Goal: Check status: Check status

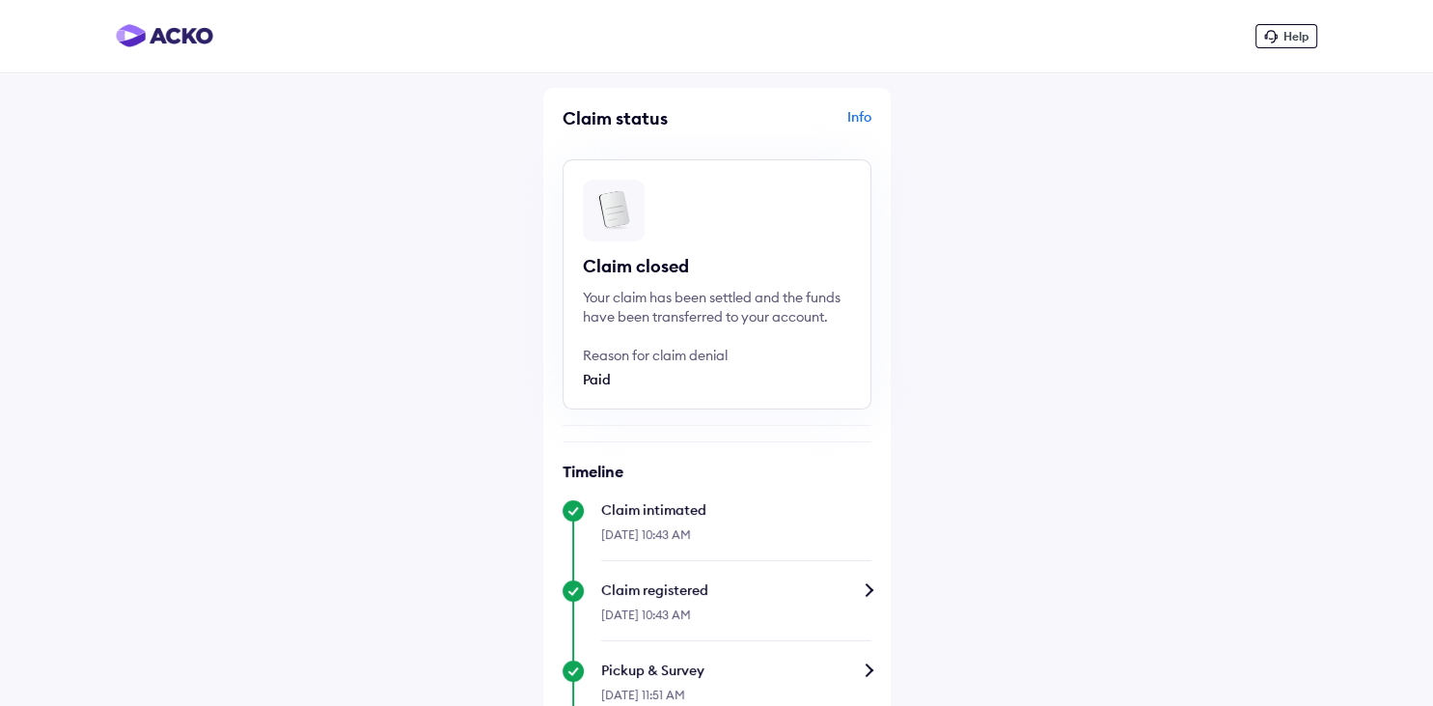
click at [858, 110] on div "Info" at bounding box center [797, 125] width 150 height 37
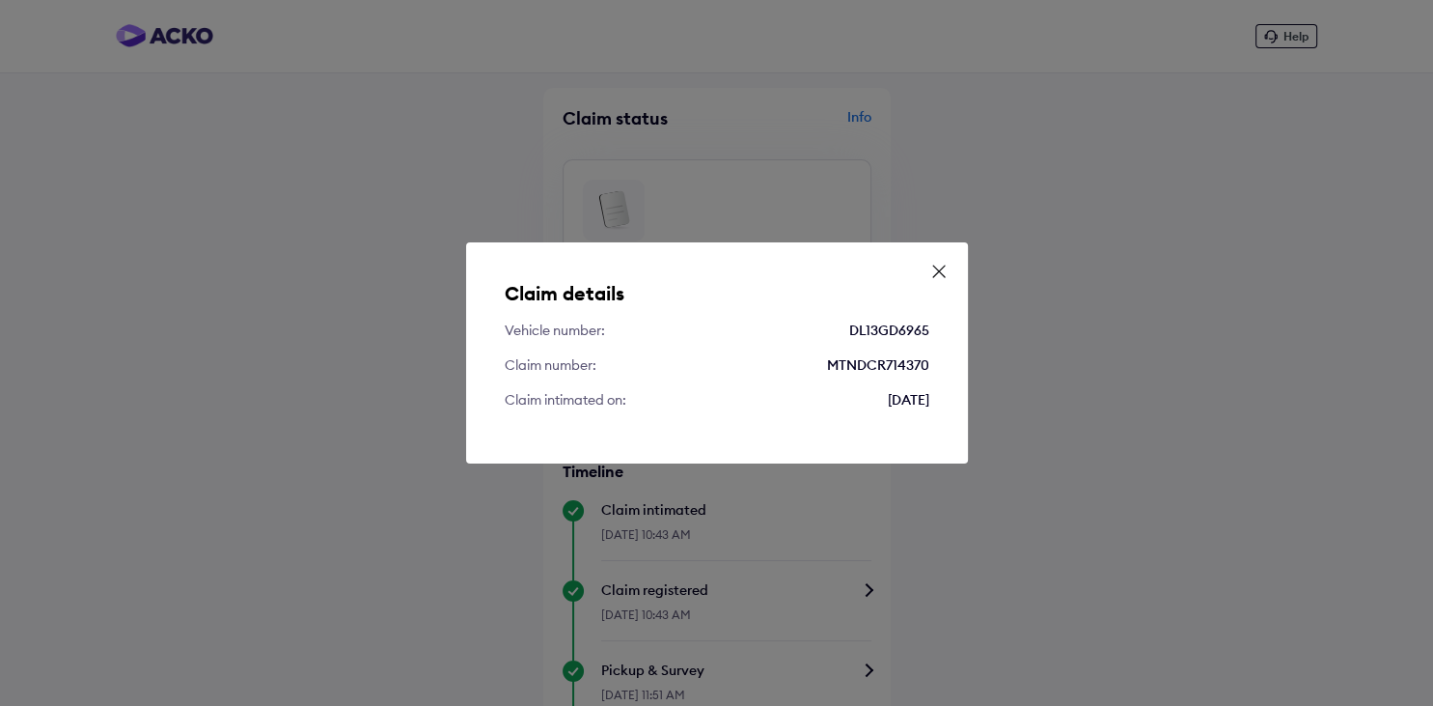
click at [937, 268] on icon at bounding box center [938, 271] width 19 height 19
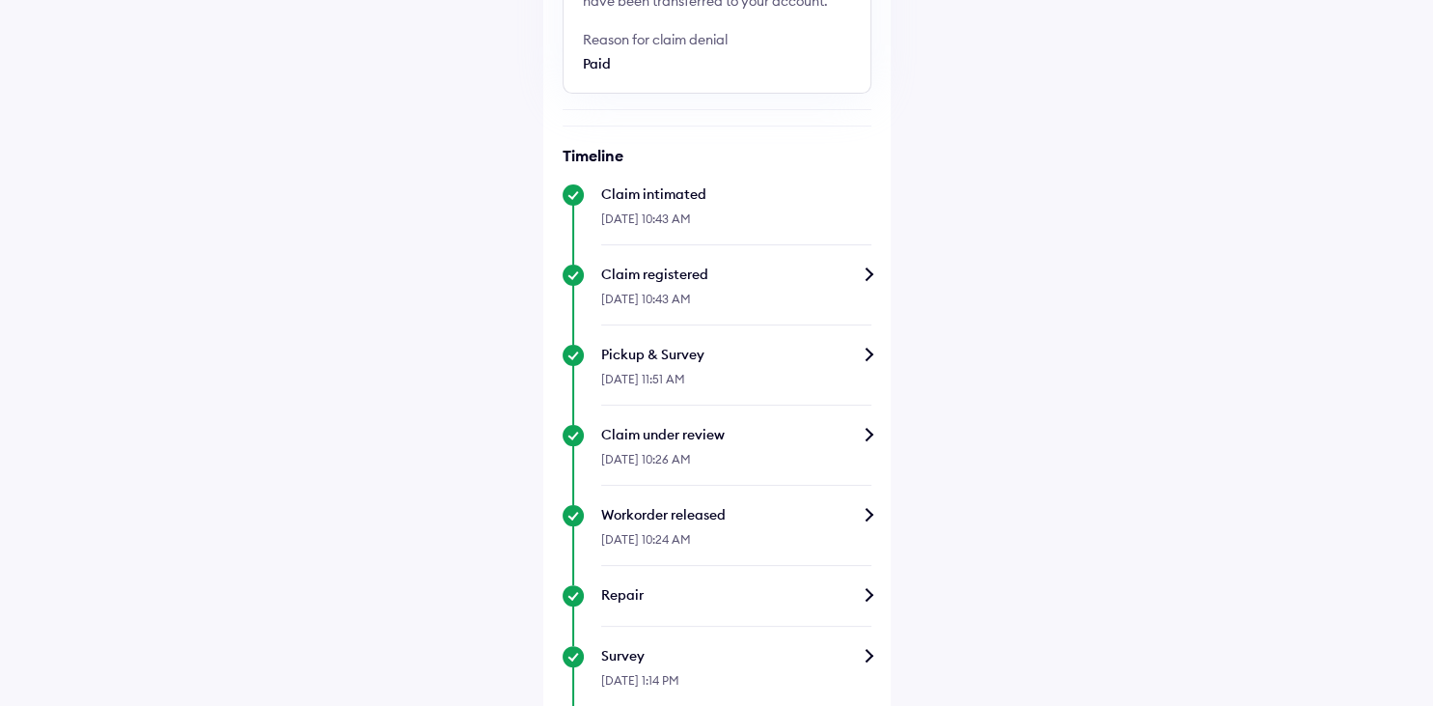
scroll to position [315, 0]
click at [813, 442] on div "Claim under review" at bounding box center [736, 435] width 270 height 19
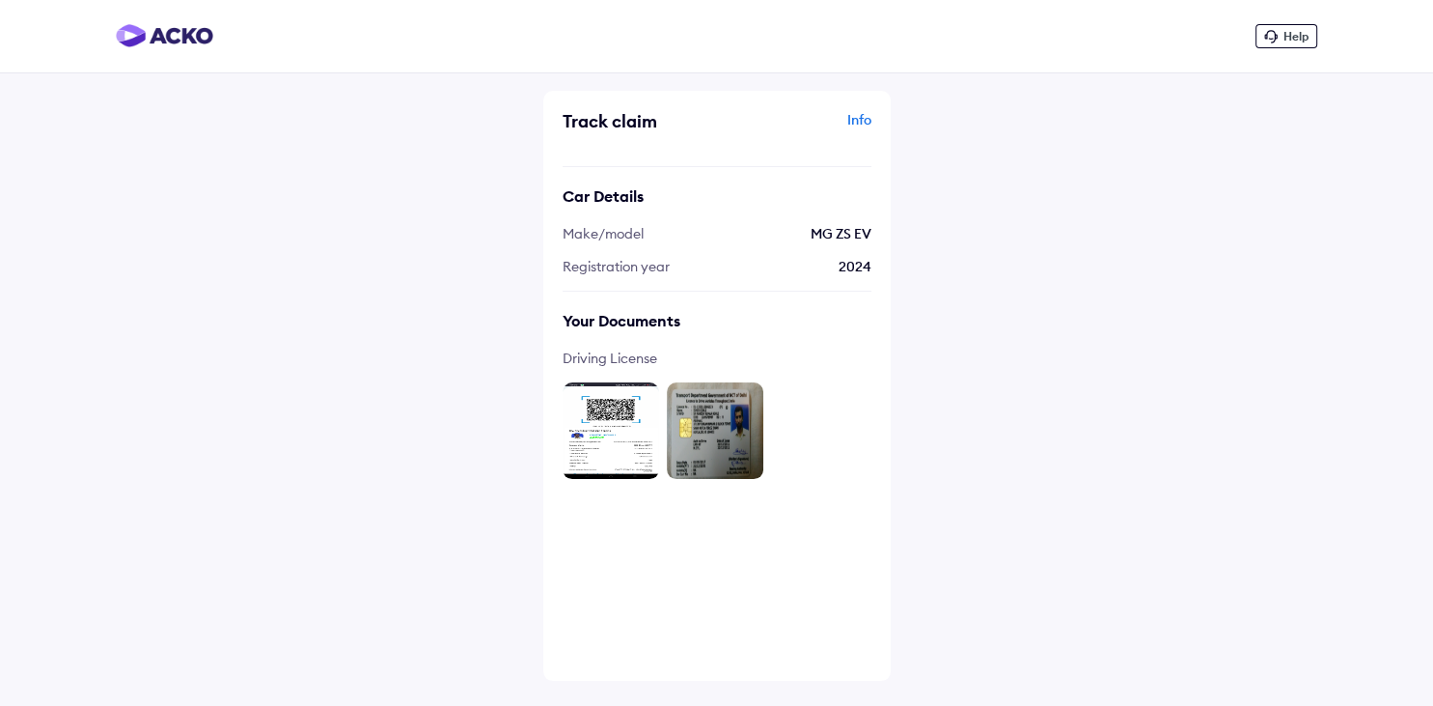
click at [454, 412] on div "Help Track claim Info Car Details Make/model MG ZS EV Registration year [DATE] …" at bounding box center [716, 353] width 1433 height 706
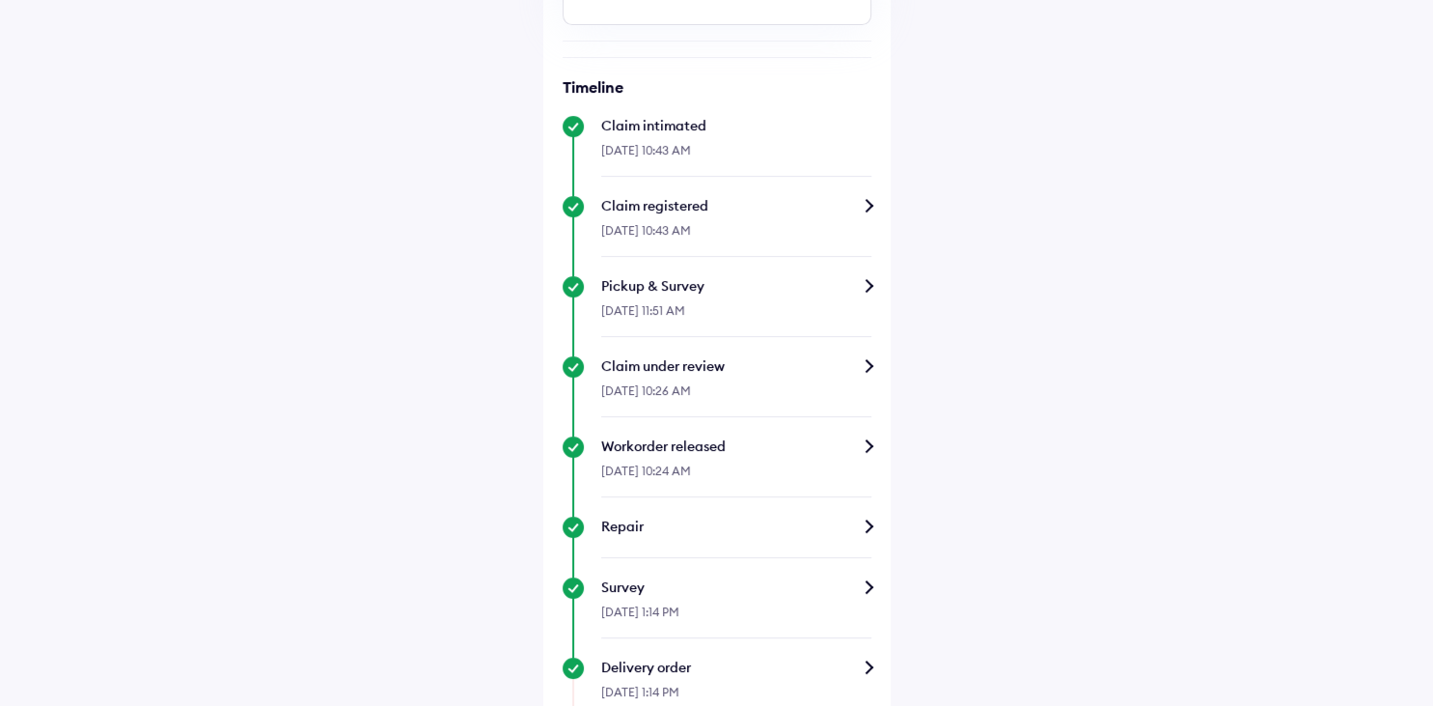
scroll to position [512, 0]
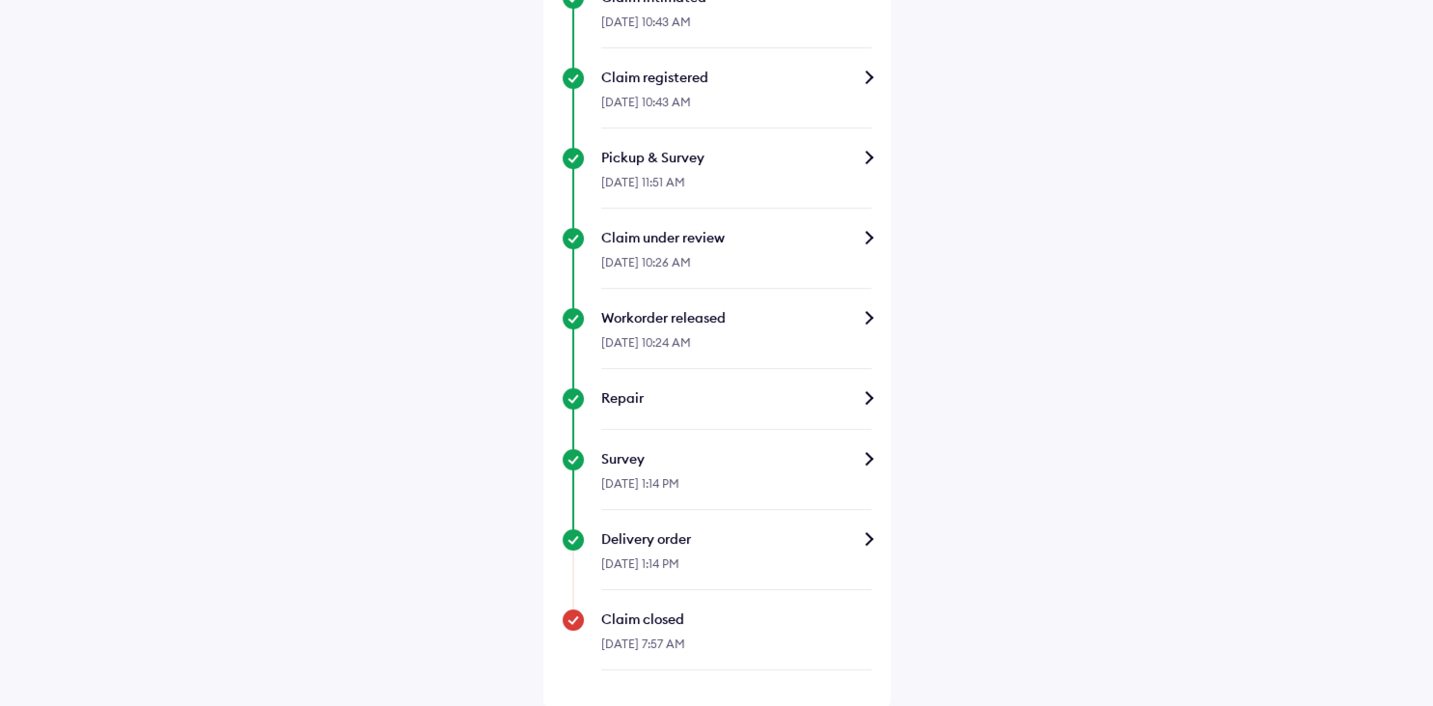
click at [865, 156] on div "Pickup & Survey" at bounding box center [736, 157] width 270 height 19
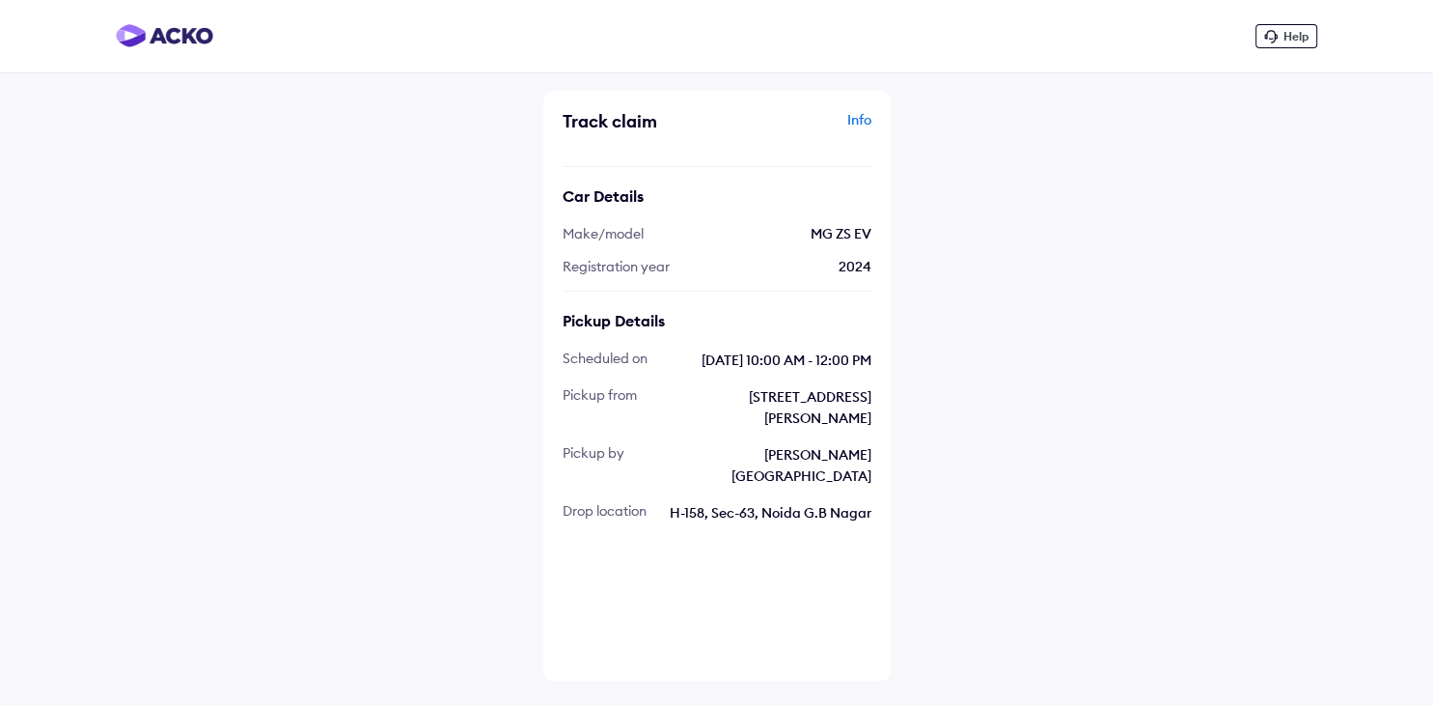
click at [855, 131] on div "Info" at bounding box center [797, 128] width 150 height 37
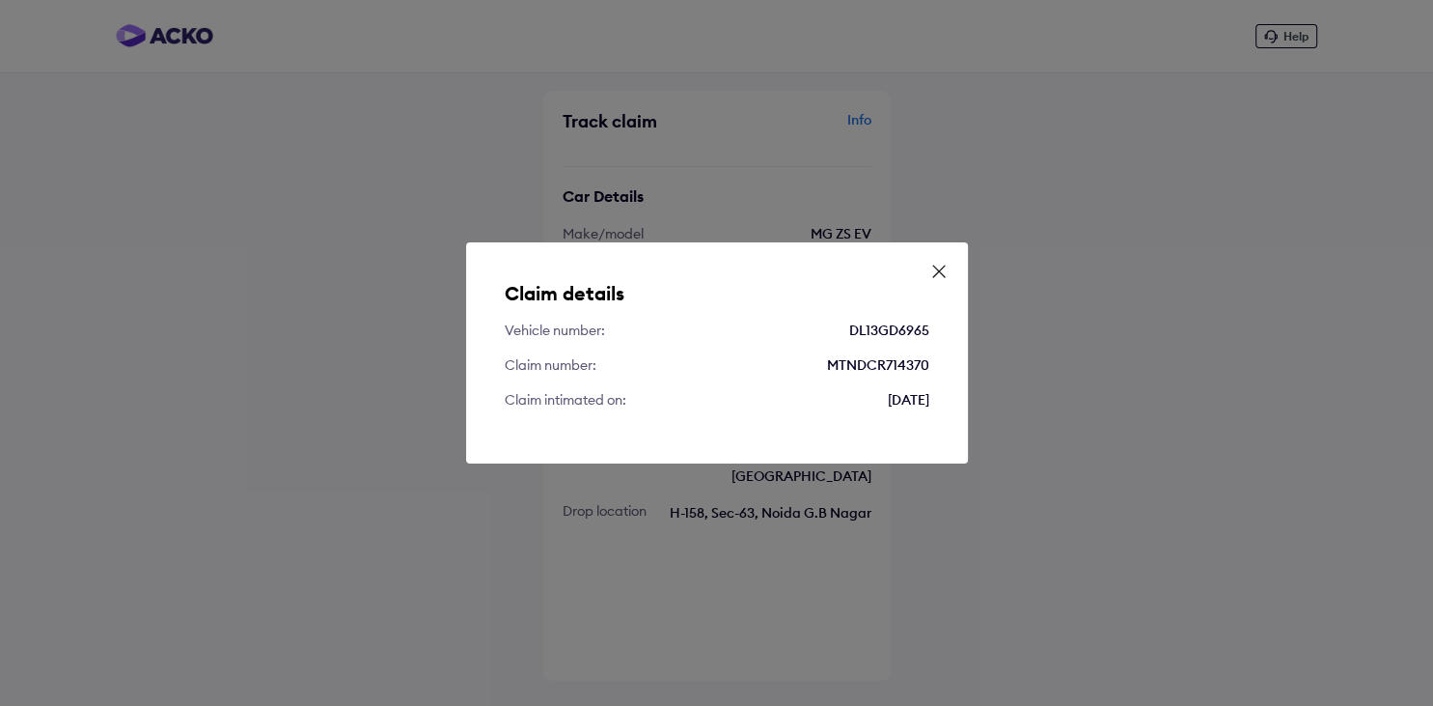
click at [944, 263] on icon at bounding box center [938, 271] width 19 height 19
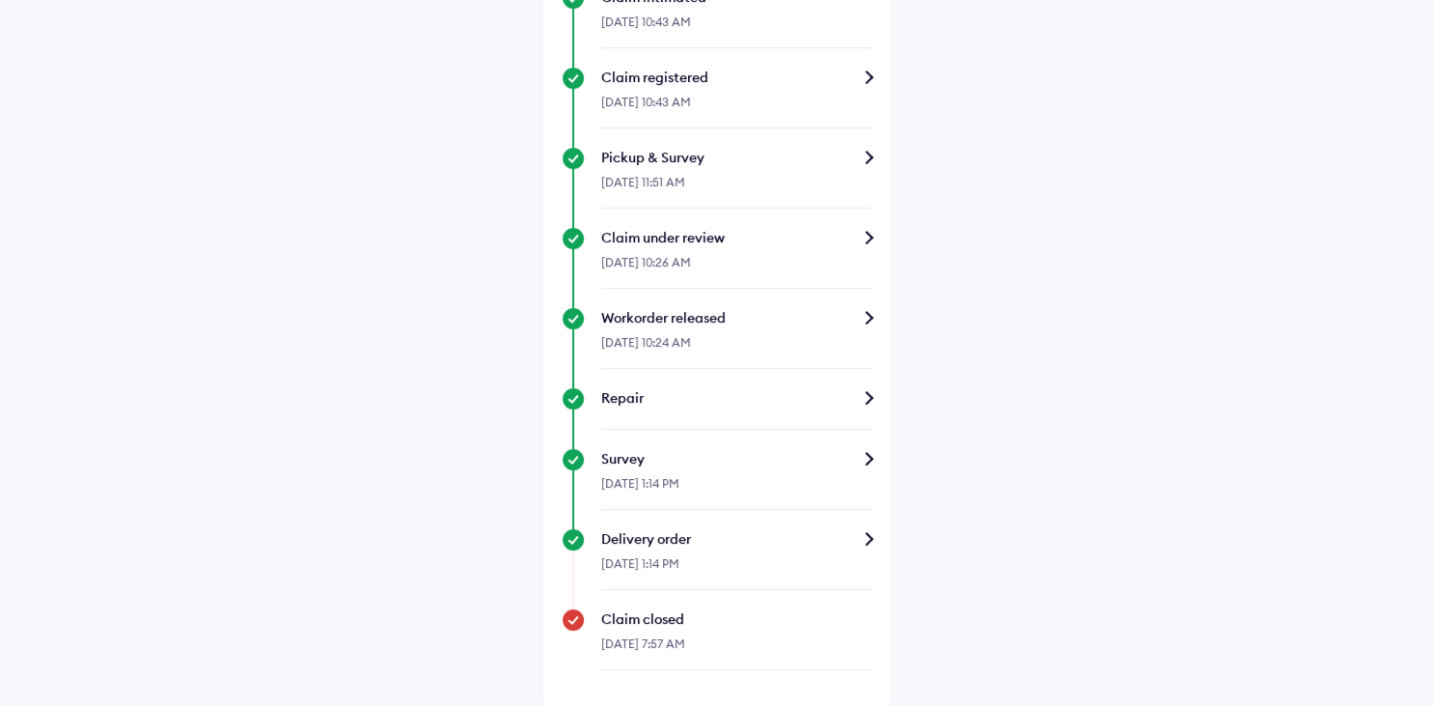
scroll to position [511, 0]
click at [865, 316] on div "Workorder released" at bounding box center [736, 319] width 270 height 19
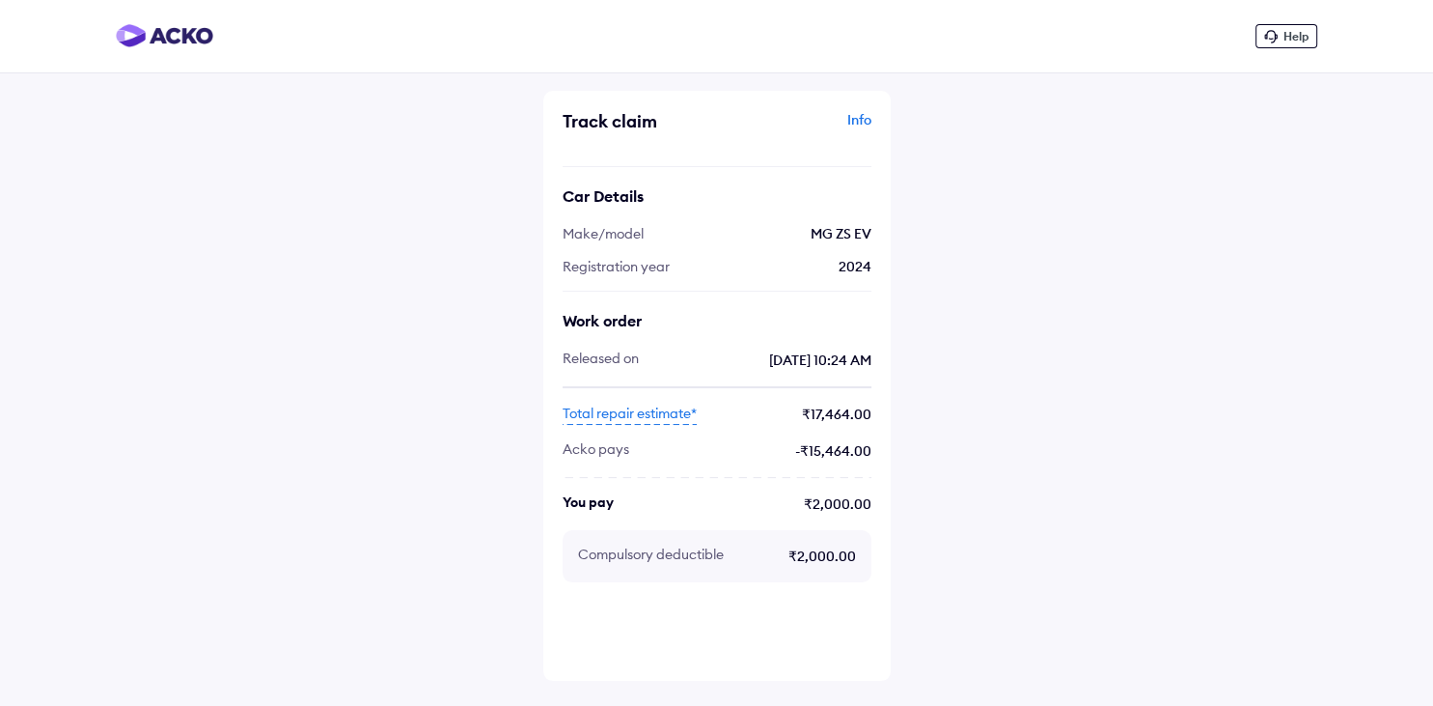
click at [868, 118] on div "Info" at bounding box center [797, 128] width 150 height 37
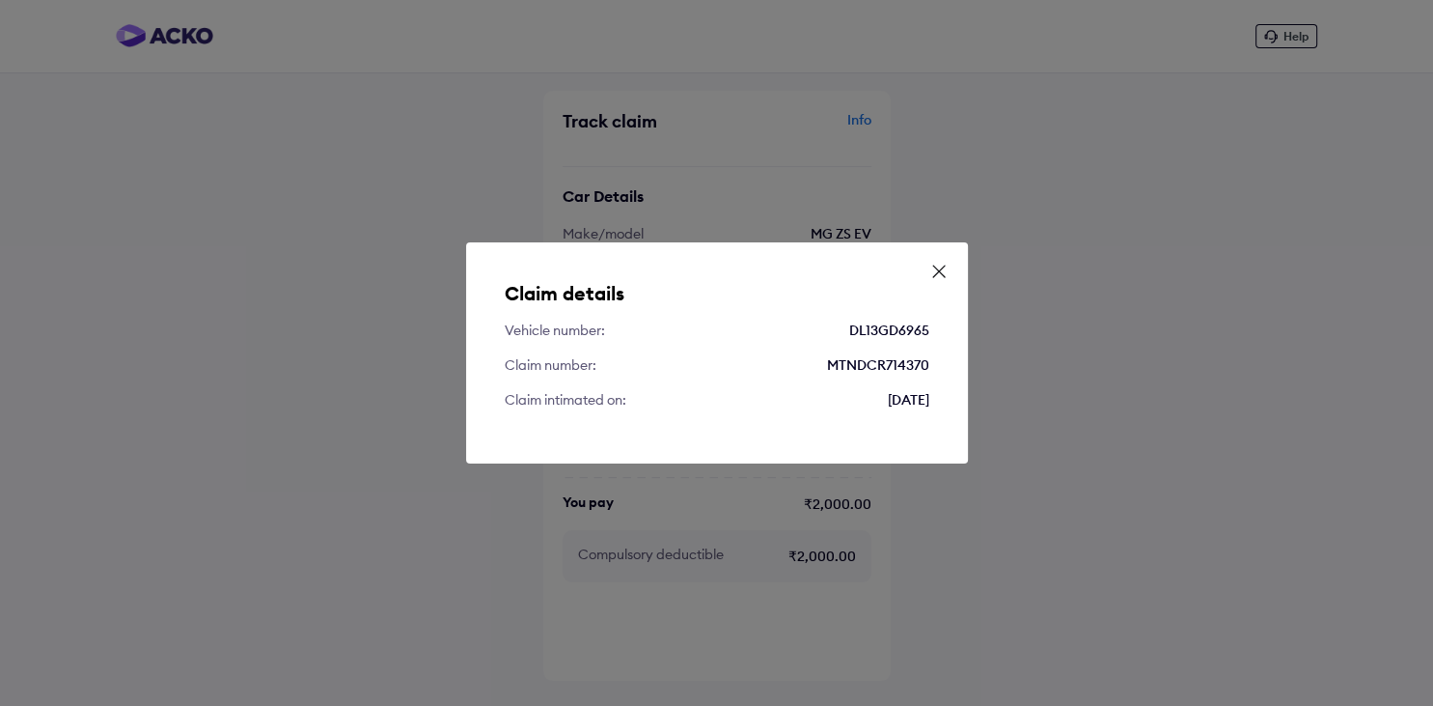
click at [938, 268] on icon at bounding box center [938, 271] width 19 height 19
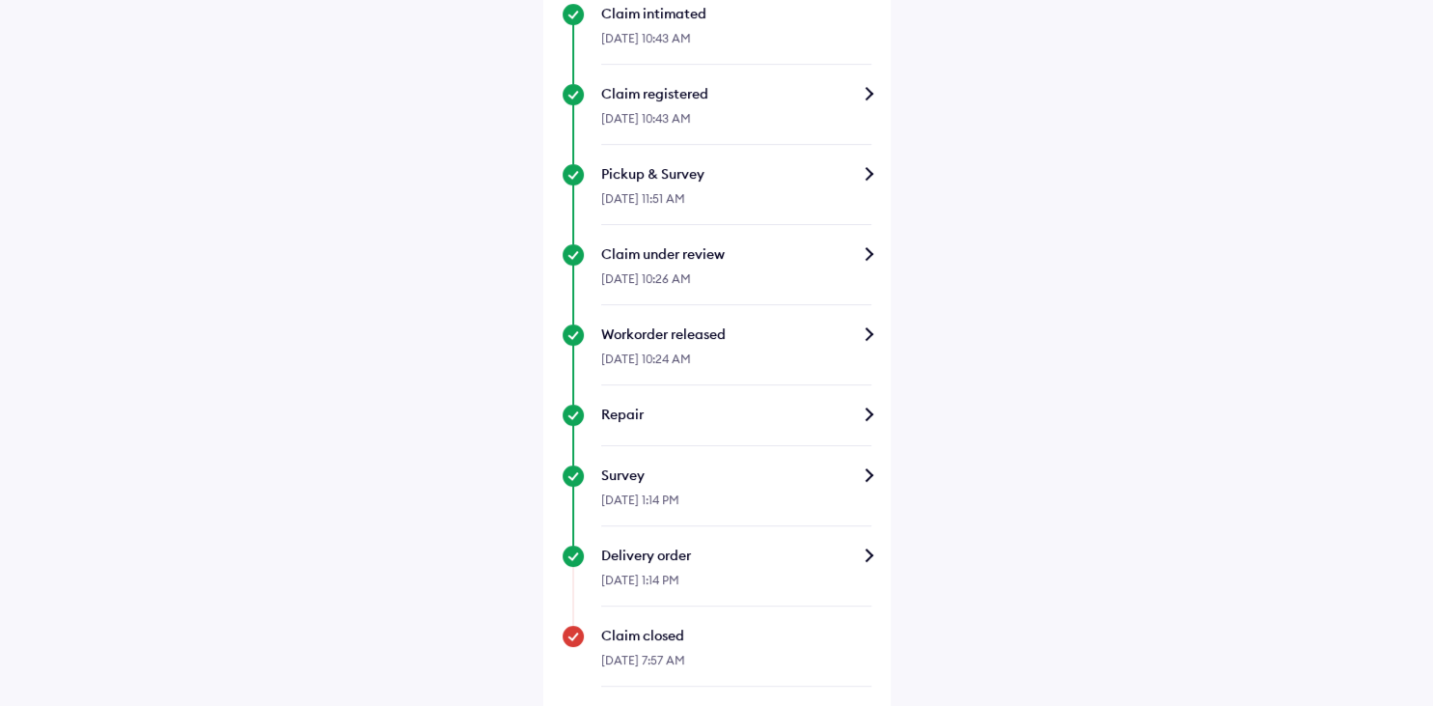
scroll to position [497, 0]
click at [866, 413] on div "Repair" at bounding box center [736, 412] width 270 height 19
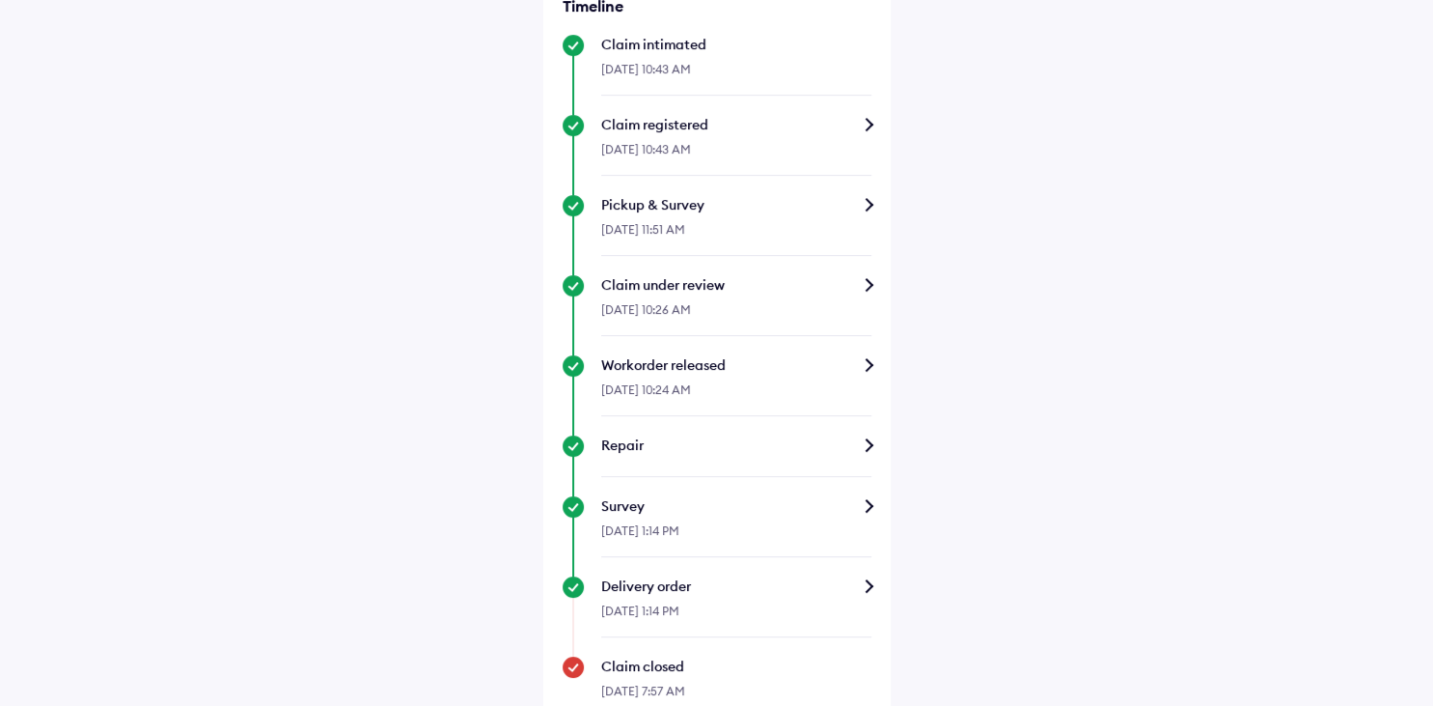
scroll to position [512, 0]
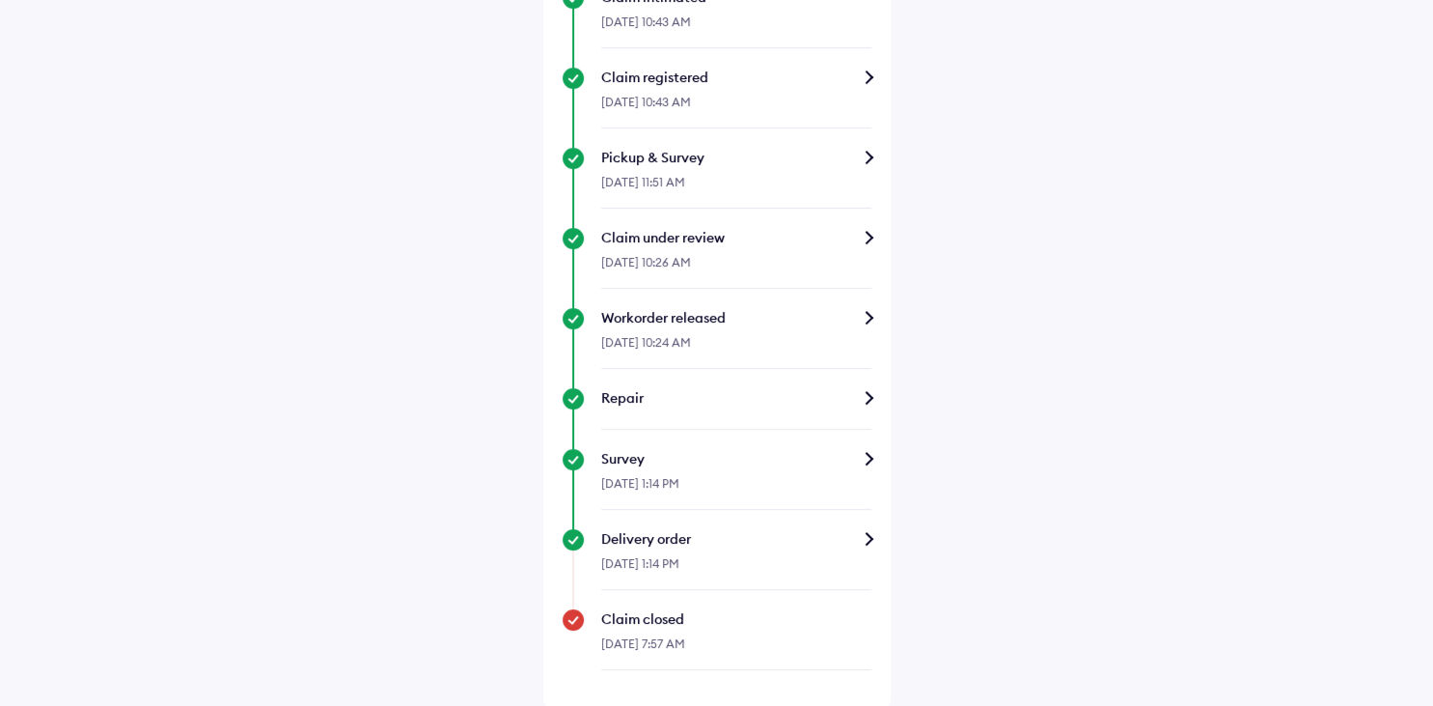
click at [855, 536] on div "Delivery order" at bounding box center [736, 538] width 270 height 19
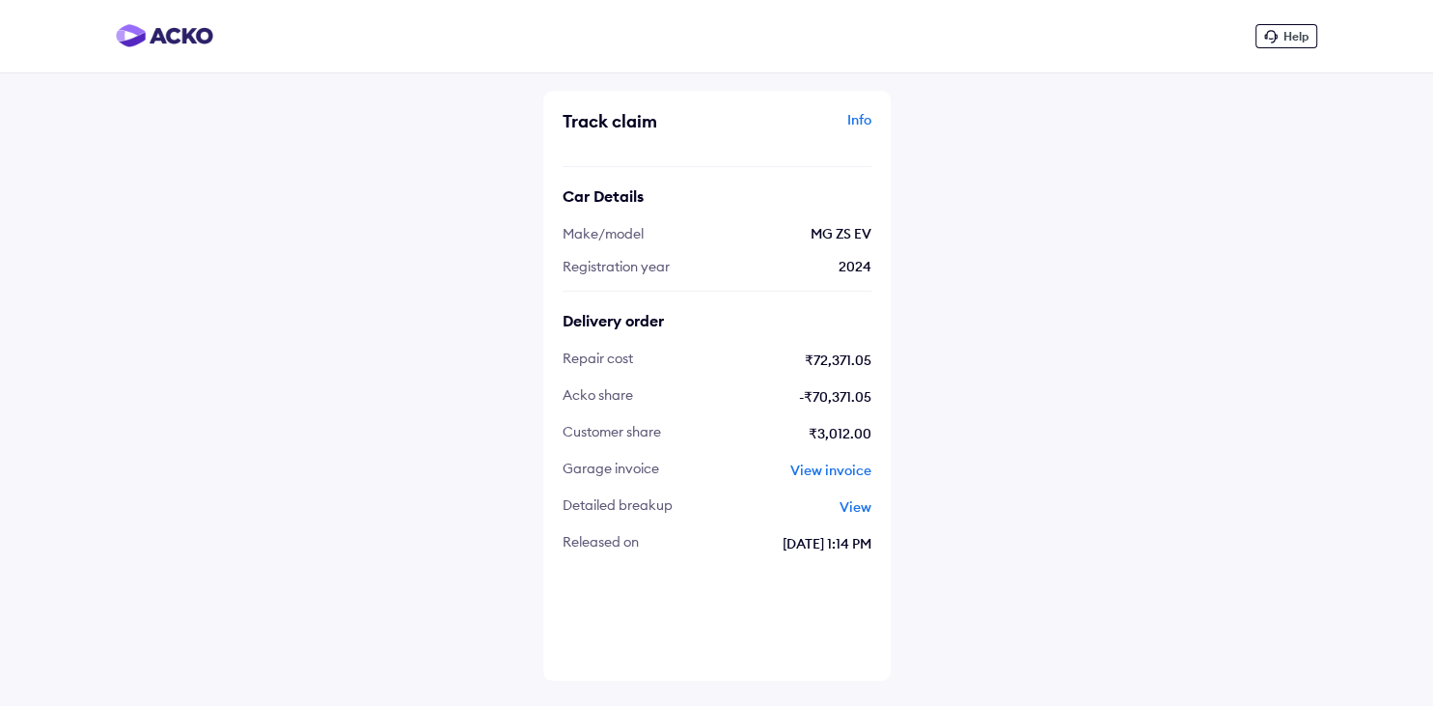
click at [866, 512] on span "View" at bounding box center [856, 506] width 32 height 17
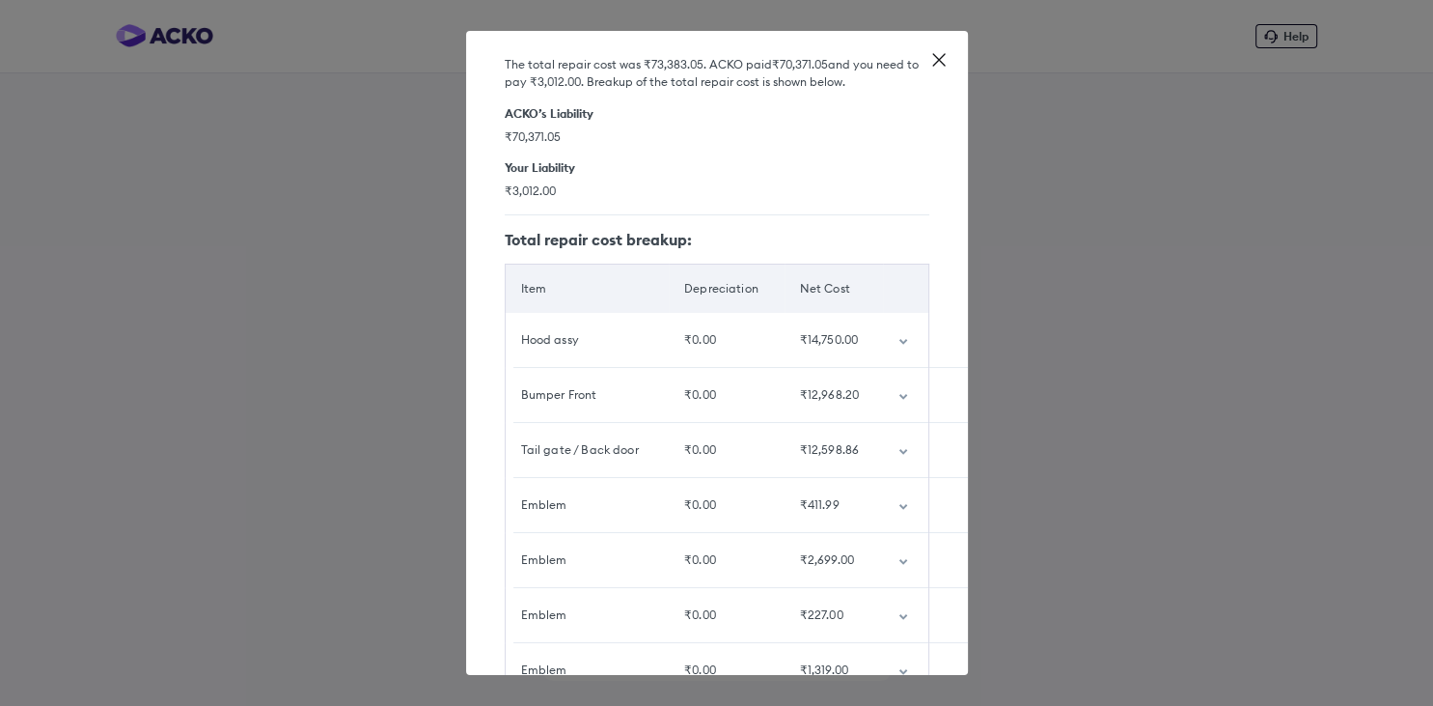
scroll to position [75, 0]
click at [840, 398] on div "₹12,968.20" at bounding box center [834, 392] width 69 height 17
click at [898, 396] on td "customized table" at bounding box center [905, 393] width 45 height 54
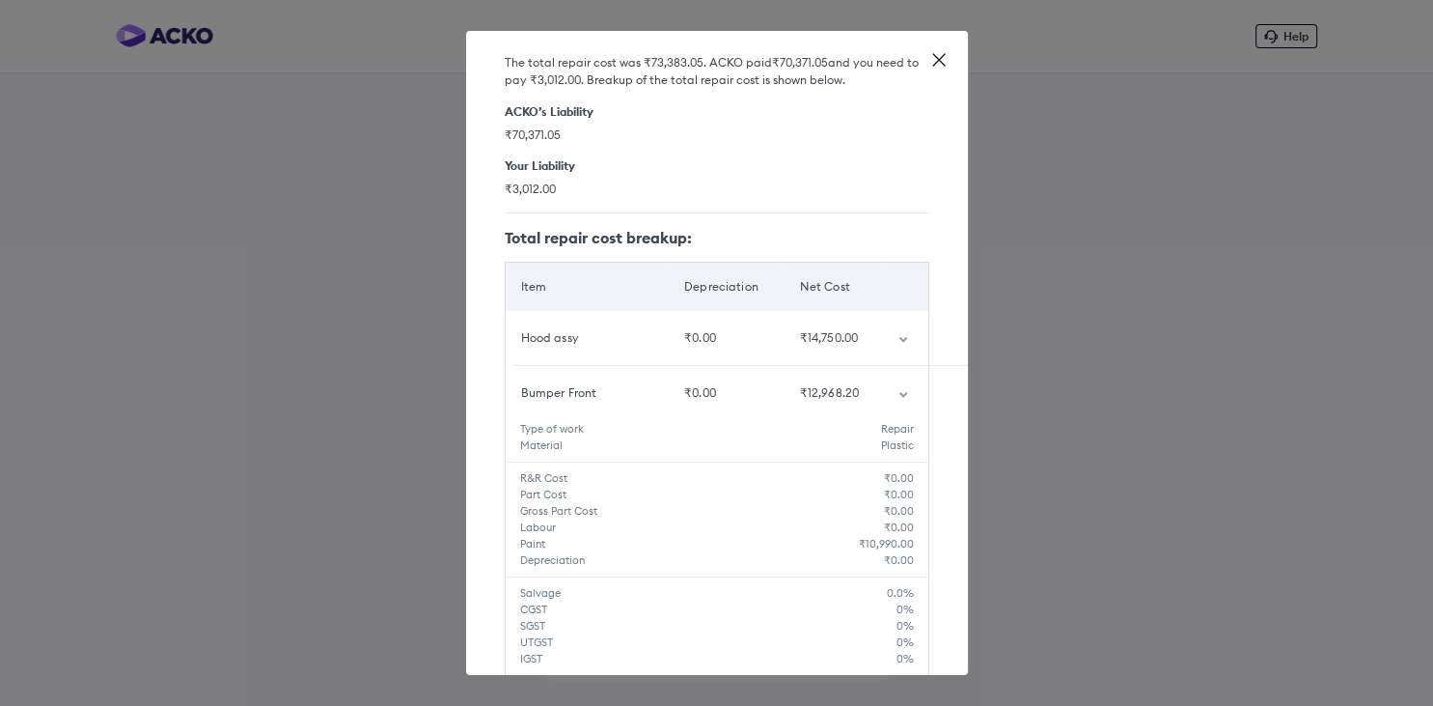
click at [904, 396] on icon "customized table" at bounding box center [904, 395] width 8 height 6
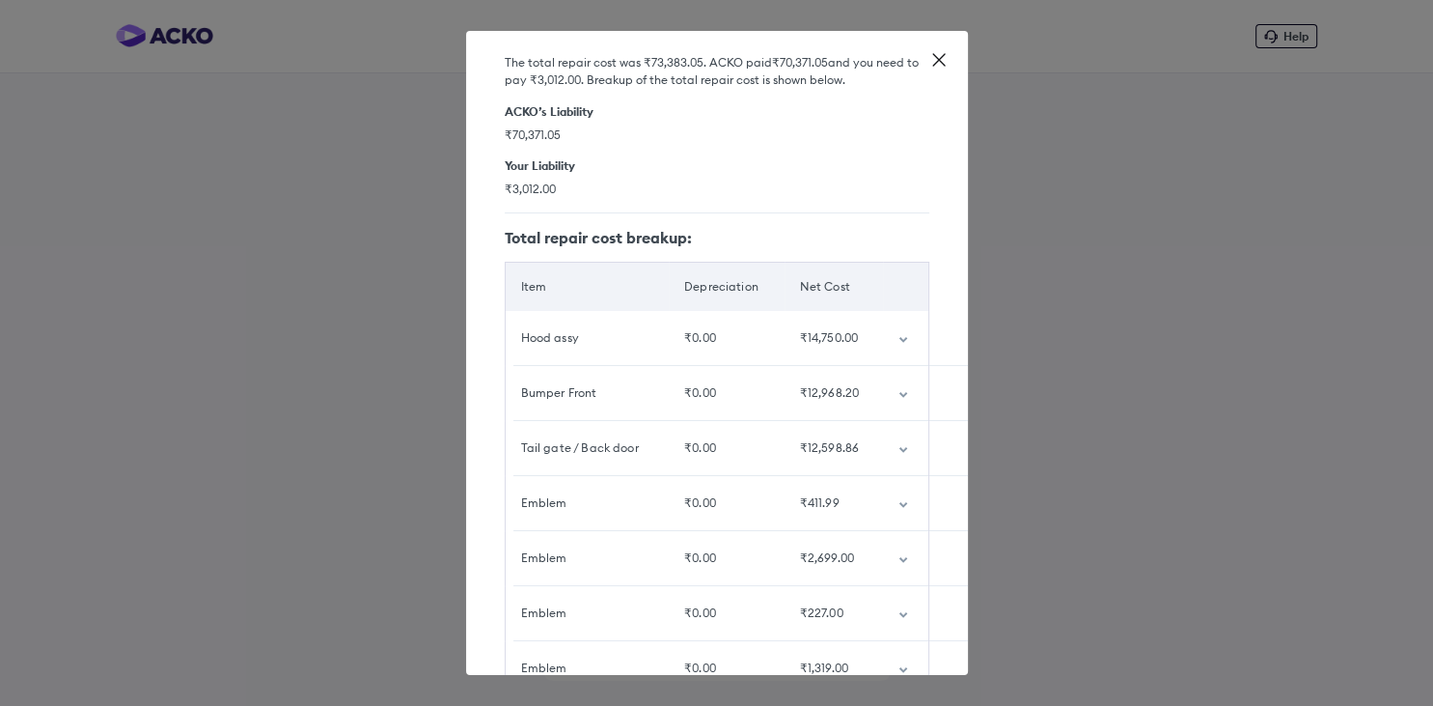
click at [906, 450] on icon "customized table" at bounding box center [904, 450] width 10 height 6
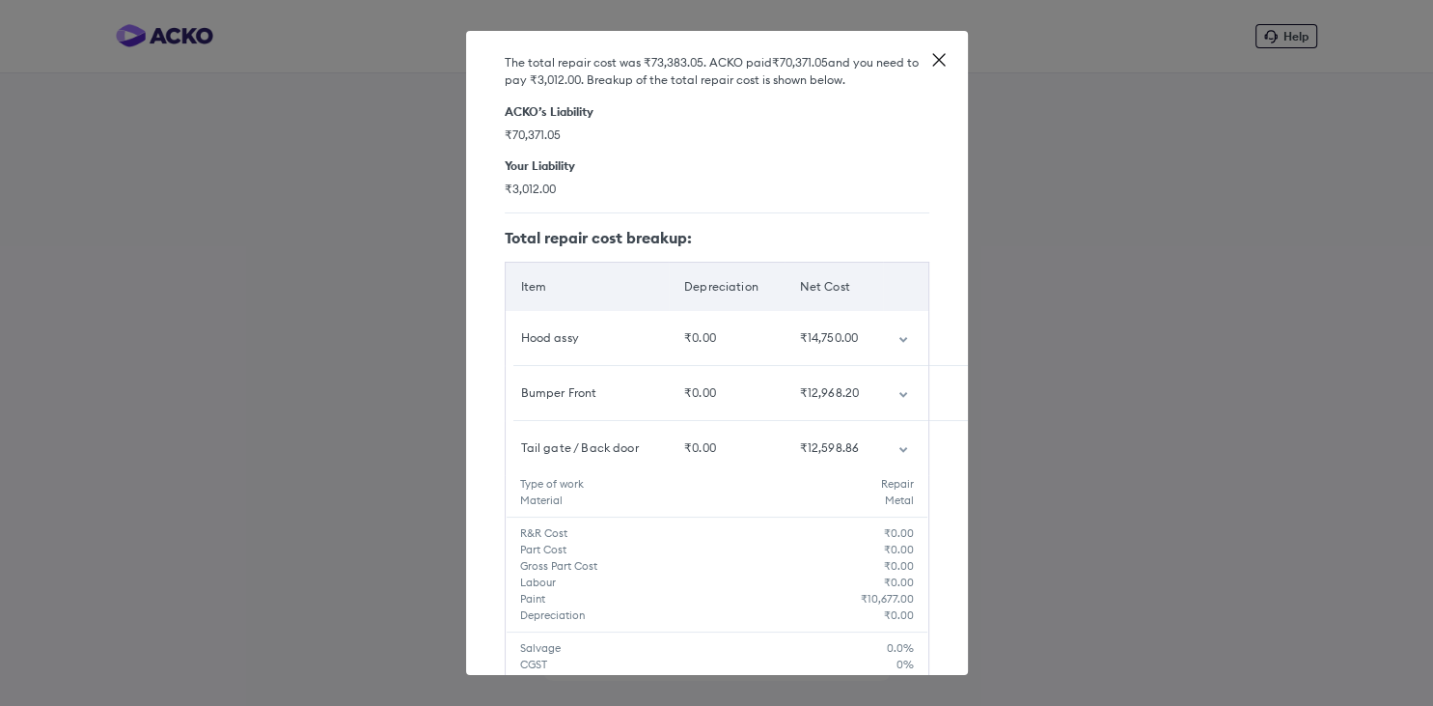
click at [906, 450] on icon "customized table" at bounding box center [904, 450] width 10 height 6
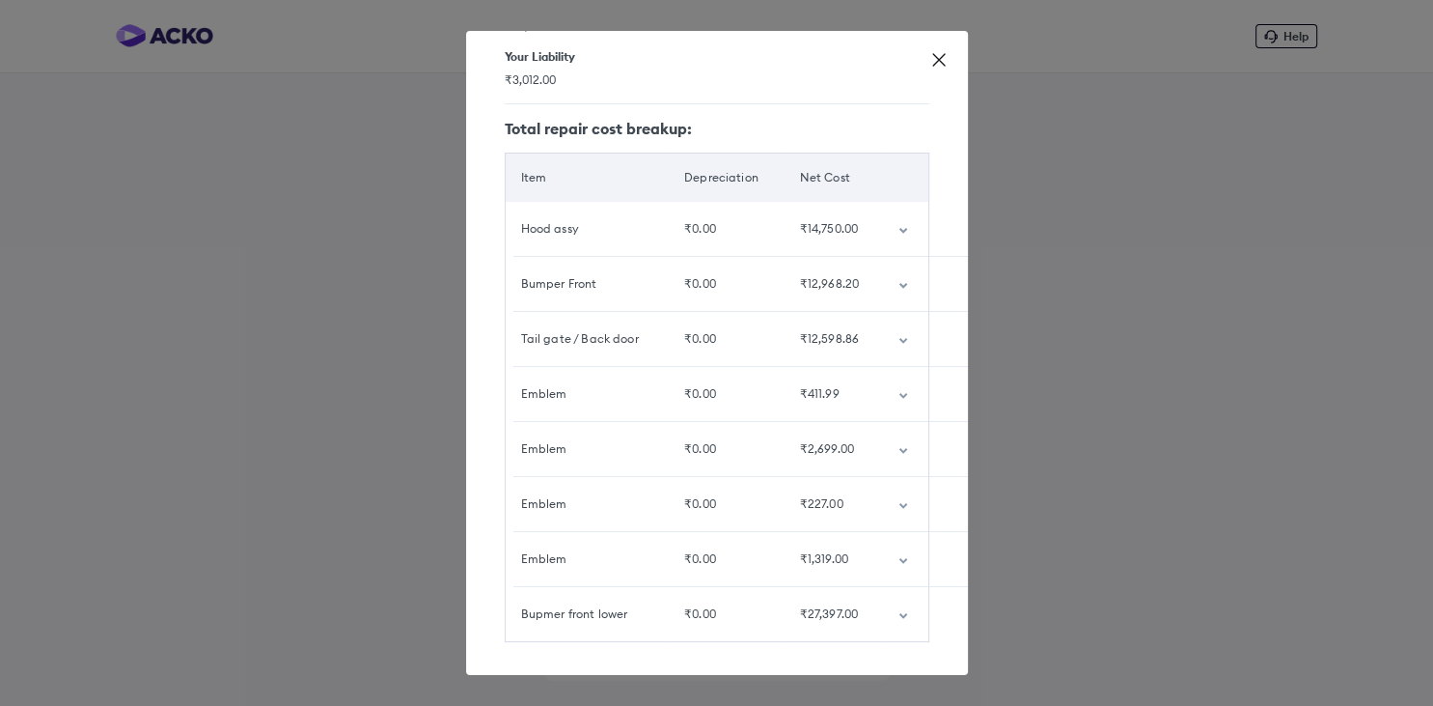
scroll to position [188, 0]
click at [902, 552] on td "customized table" at bounding box center [905, 555] width 45 height 54
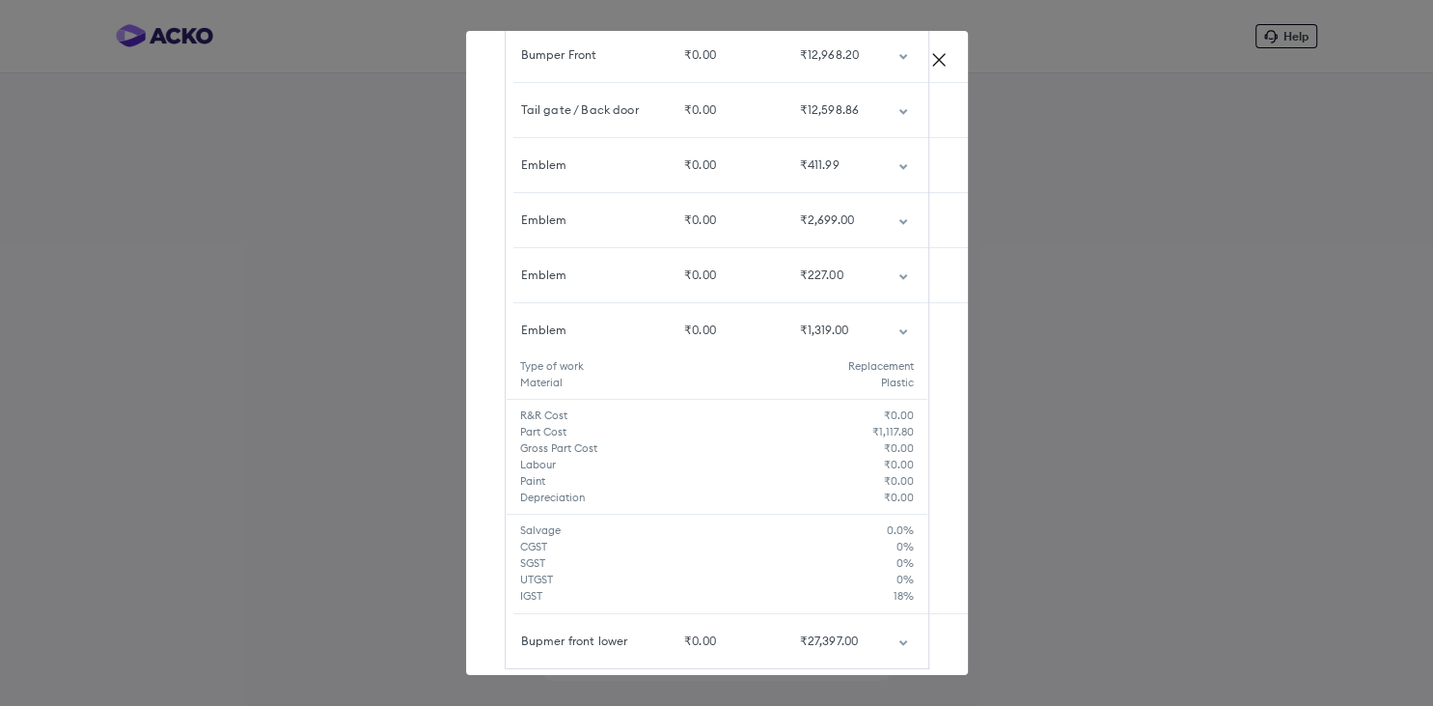
scroll to position [410, 0]
click at [906, 339] on td "customized table" at bounding box center [905, 333] width 45 height 54
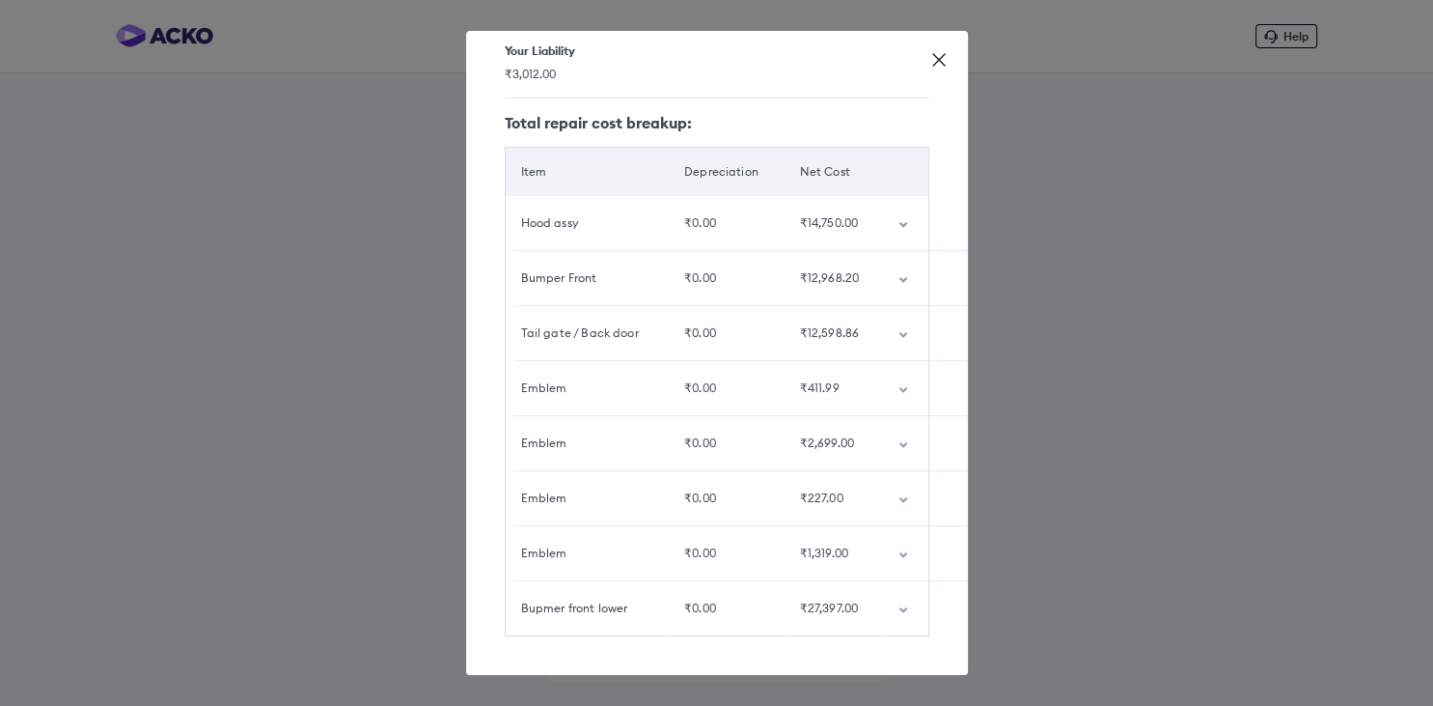
scroll to position [188, 0]
click at [900, 609] on icon "customized table" at bounding box center [904, 612] width 10 height 6
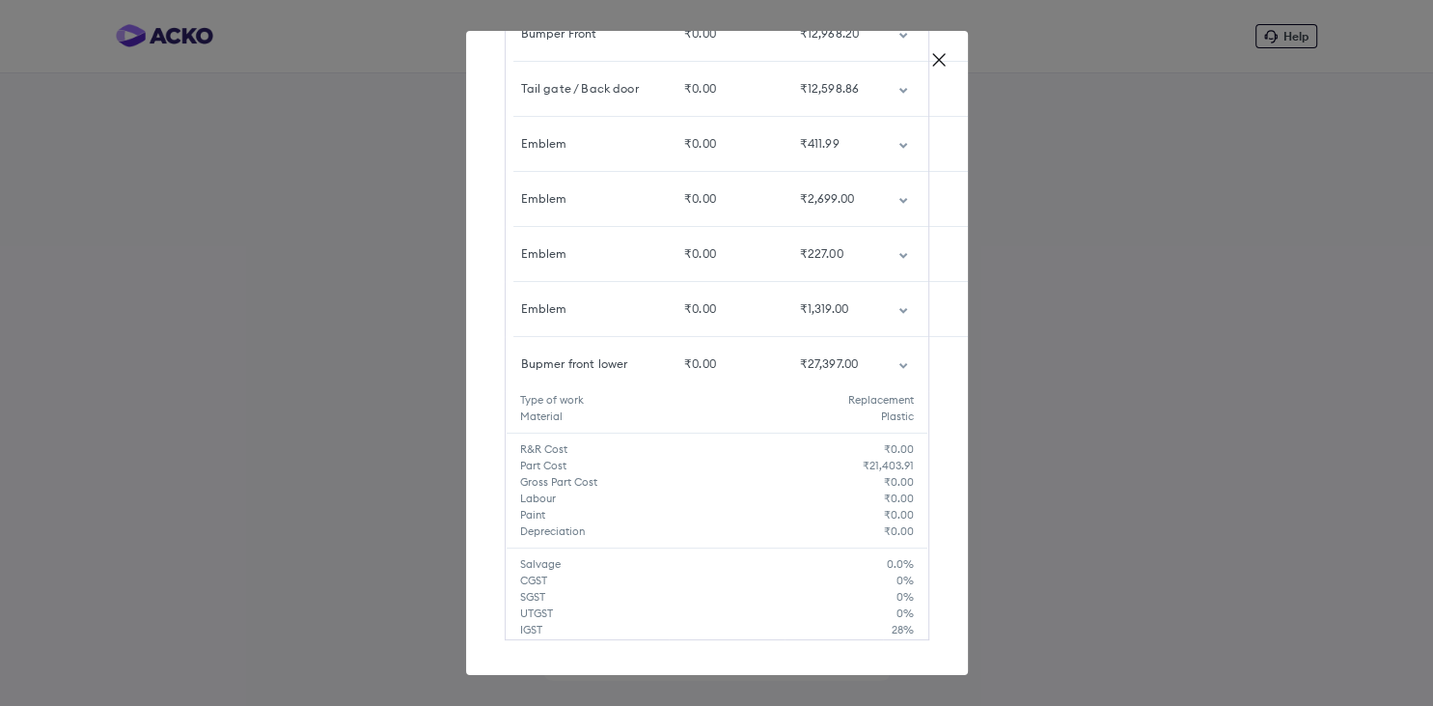
scroll to position [436, 0]
click at [890, 457] on h5 "₹21,403.91" at bounding box center [888, 464] width 51 height 16
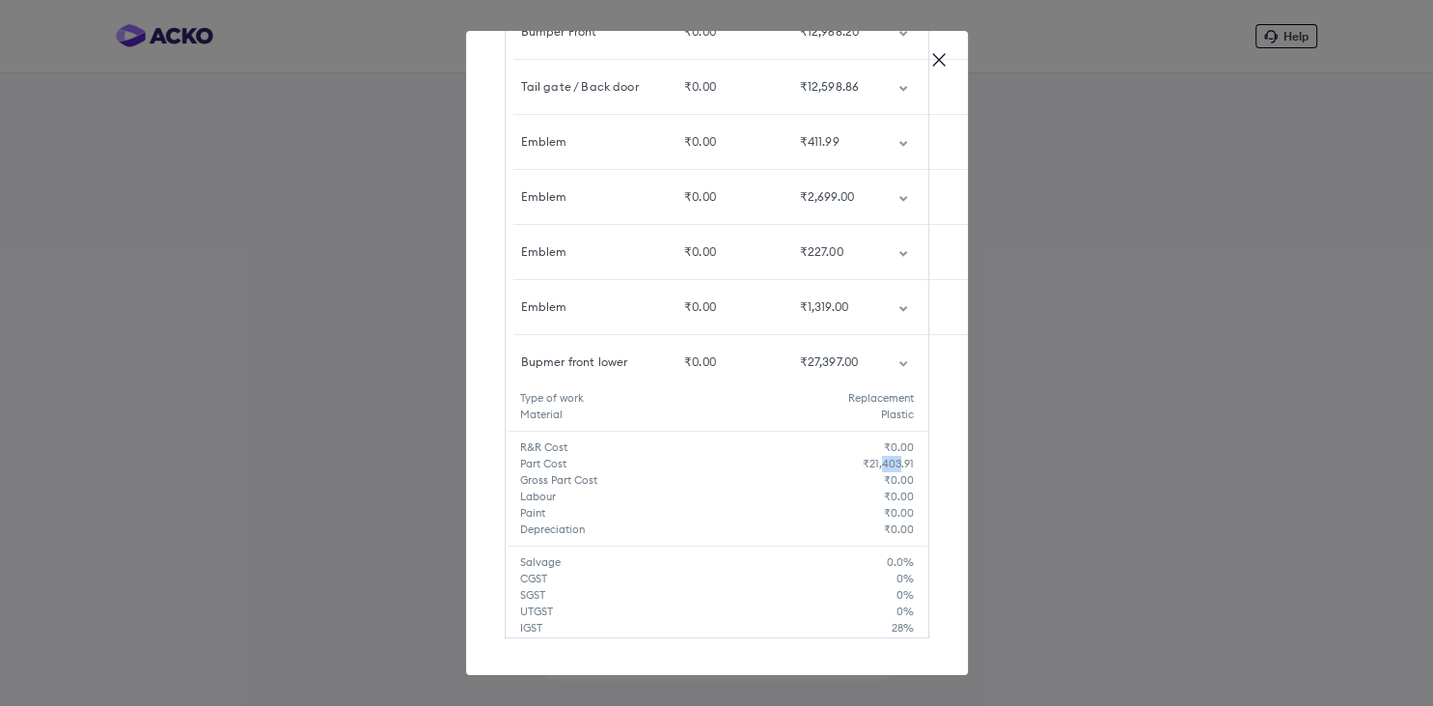
click at [890, 457] on h5 "₹21,403.91" at bounding box center [888, 464] width 51 height 16
click at [904, 362] on icon "customized table" at bounding box center [904, 364] width 8 height 6
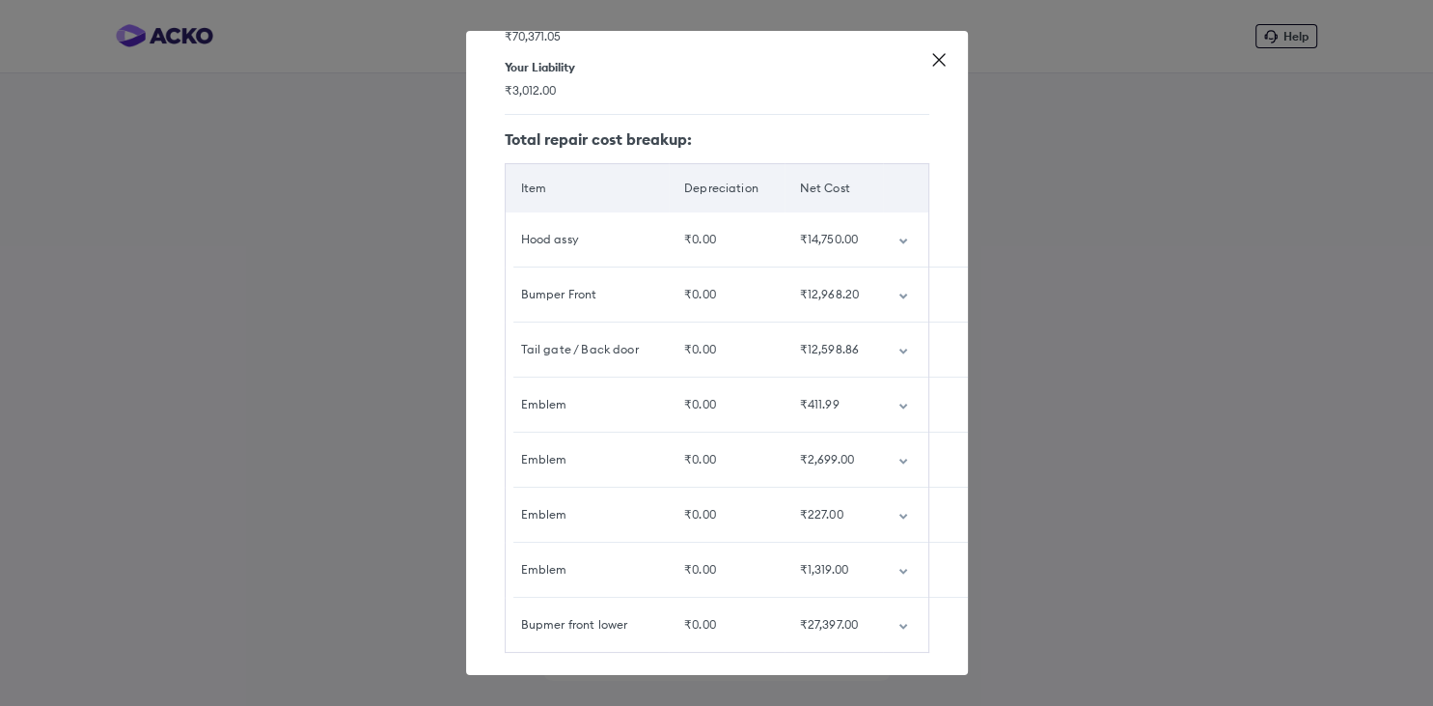
scroll to position [188, 0]
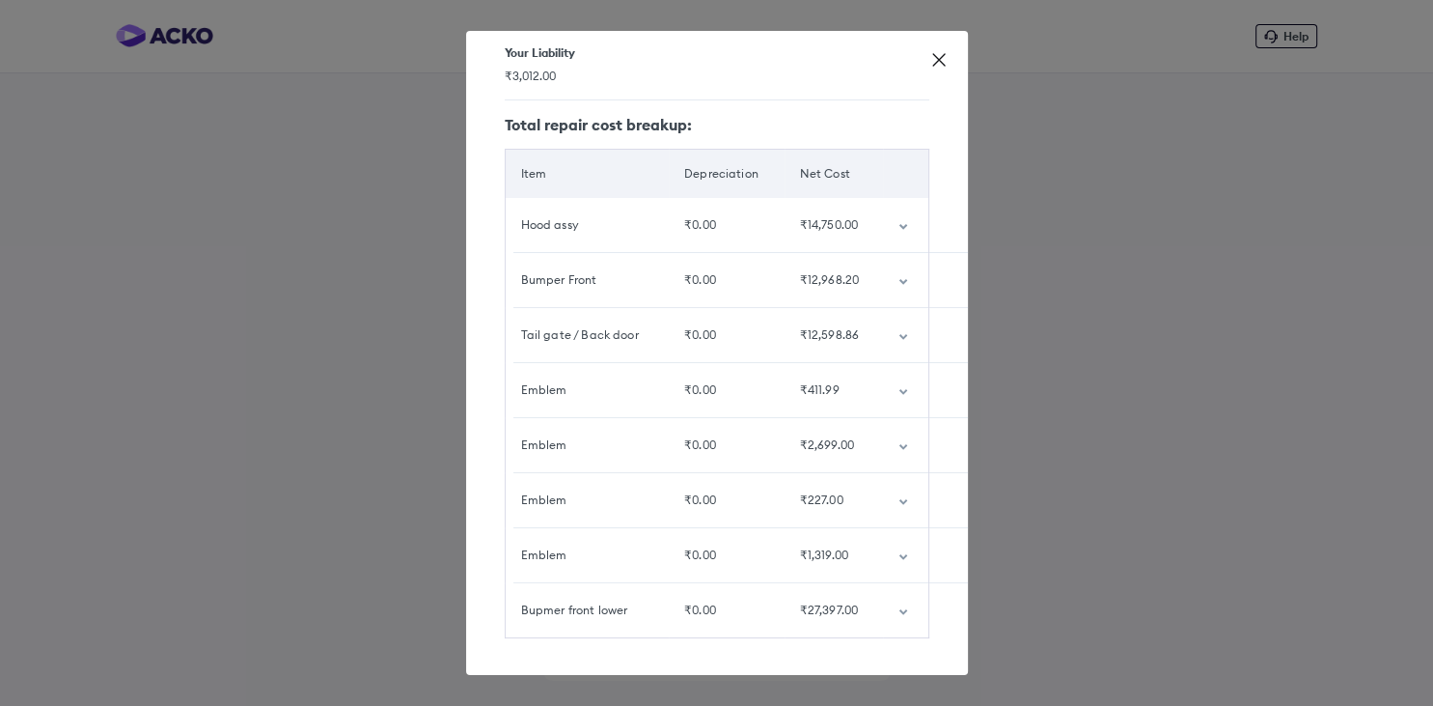
click at [899, 614] on td "customized table" at bounding box center [905, 610] width 45 height 54
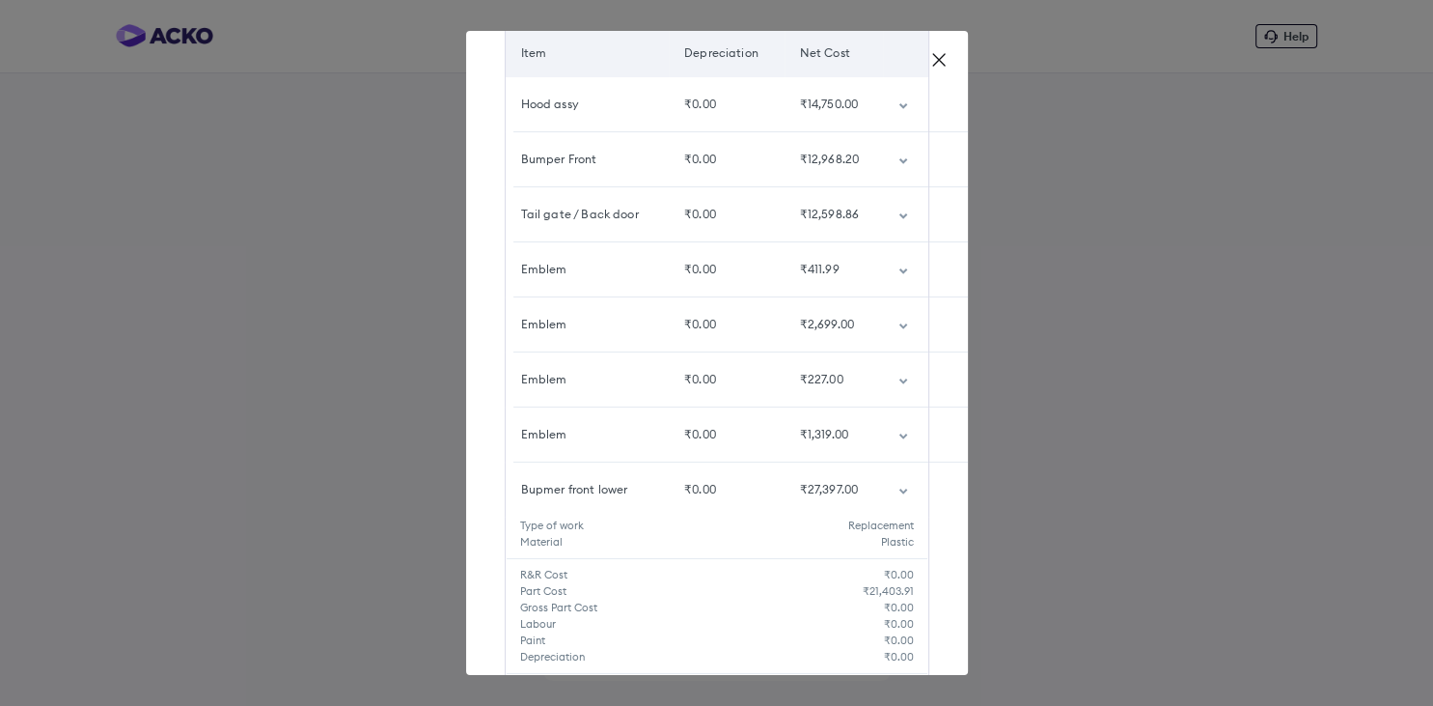
scroll to position [289, 0]
